Goal: Submit feedback/report problem: Submit feedback/report problem

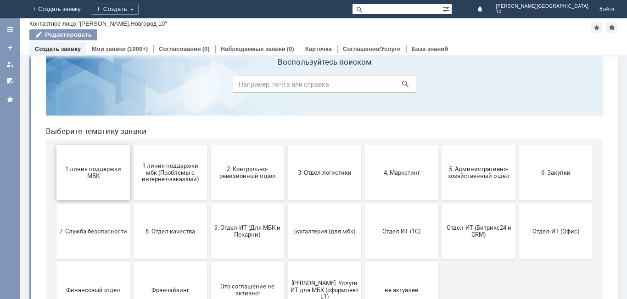
scroll to position [46, 0]
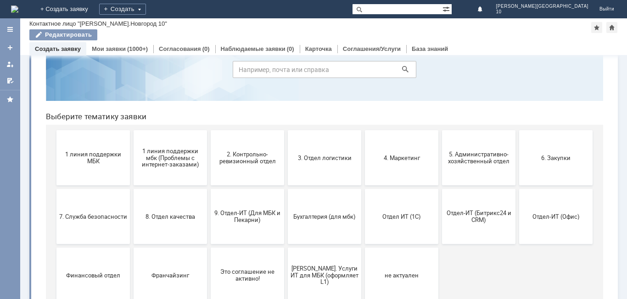
click at [99, 163] on button "1 линия поддержки МБК" at bounding box center [92, 157] width 73 height 55
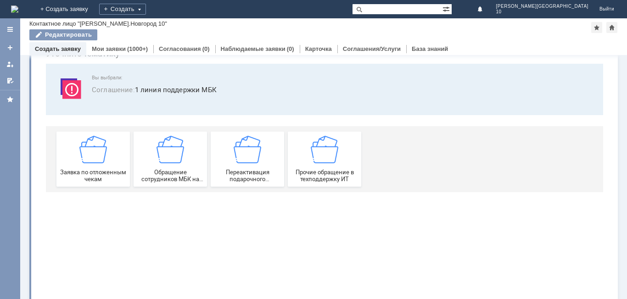
scroll to position [0, 0]
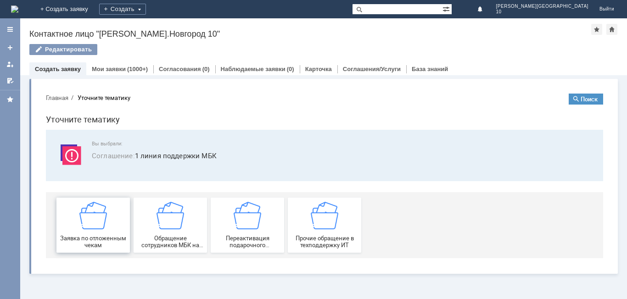
click at [100, 229] on img at bounding box center [93, 216] width 28 height 28
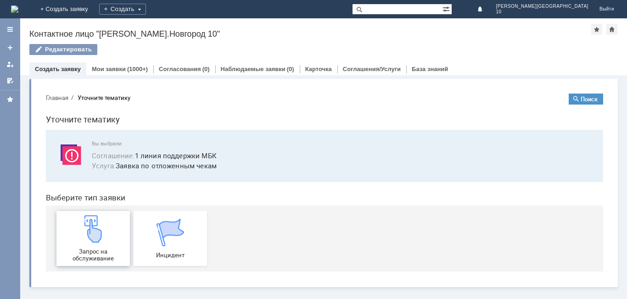
click at [98, 236] on img at bounding box center [93, 229] width 28 height 28
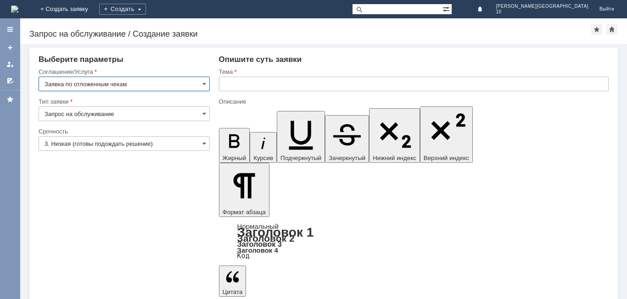
click at [230, 88] on input "text" at bounding box center [414, 84] width 390 height 15
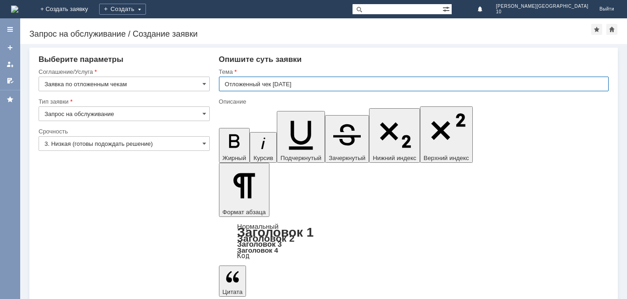
type input "Отложенный чек [DATE]"
click at [168, 145] on input "3. Низкая (готовы подождать решение)" at bounding box center [124, 143] width 171 height 15
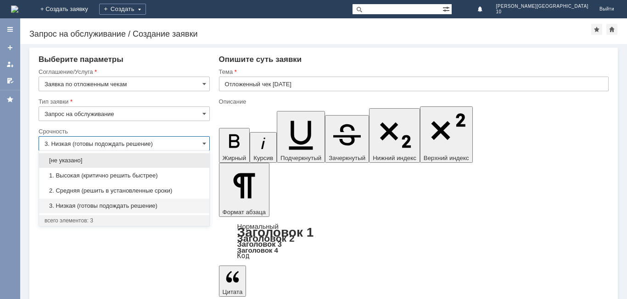
click at [134, 174] on span "1. Высокая (критично решить быстрее)" at bounding box center [124, 175] width 159 height 7
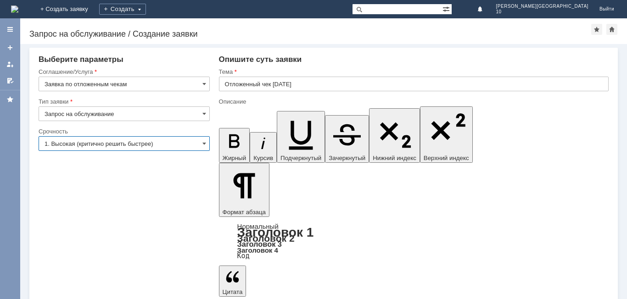
type input "1. Высокая (критично решить быстрее)"
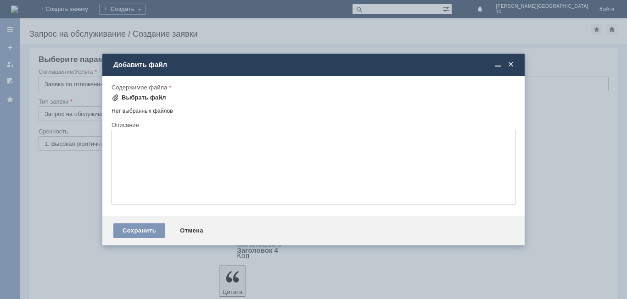
click at [152, 100] on div "Выбрать файл" at bounding box center [144, 97] width 45 height 7
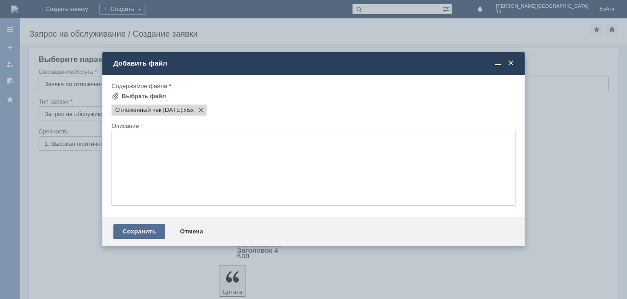
click at [142, 232] on div "Сохранить" at bounding box center [139, 231] width 52 height 15
